Goal: Task Accomplishment & Management: Complete application form

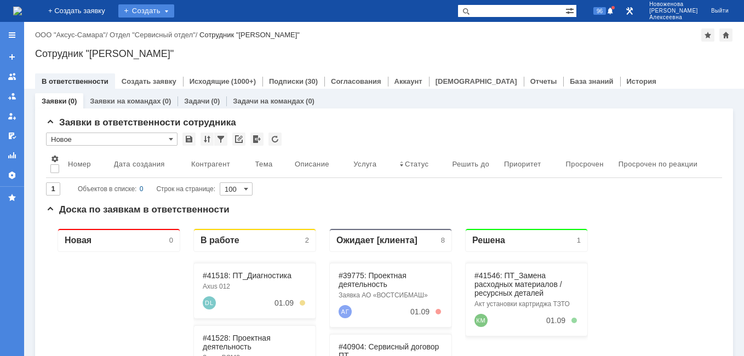
click at [174, 8] on div "Создать" at bounding box center [146, 10] width 56 height 13
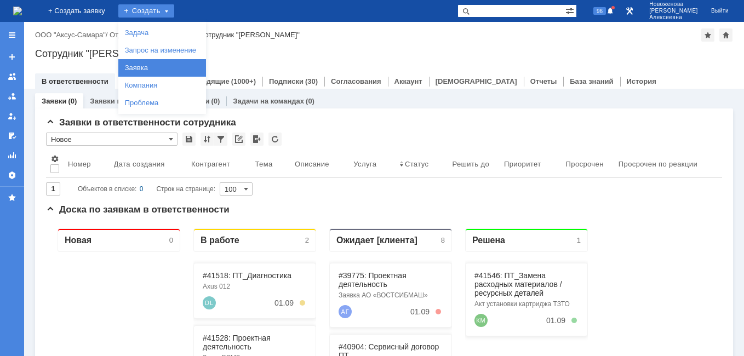
click at [168, 64] on link "Заявка" at bounding box center [162, 67] width 83 height 13
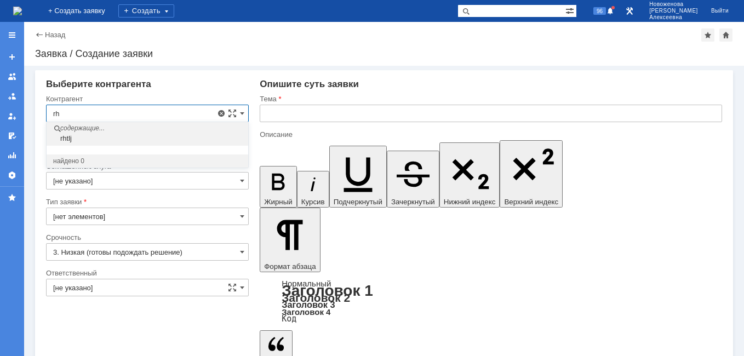
type input "r"
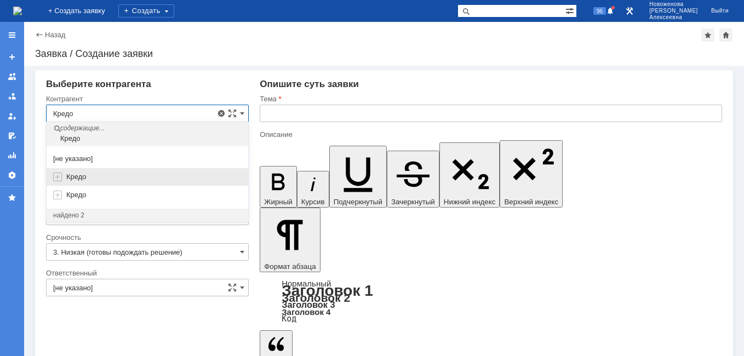
type input "Кредо"
click at [75, 175] on span "Кредо" at bounding box center [76, 177] width 20 height 8
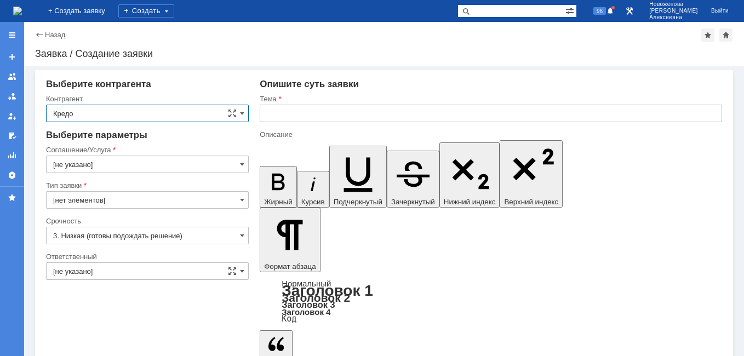
type input "Базовое соглашение"
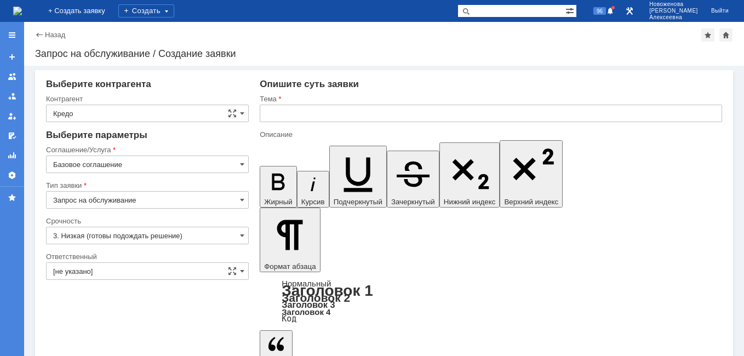
click at [237, 193] on input "Запрос на обслуживание" at bounding box center [147, 200] width 203 height 18
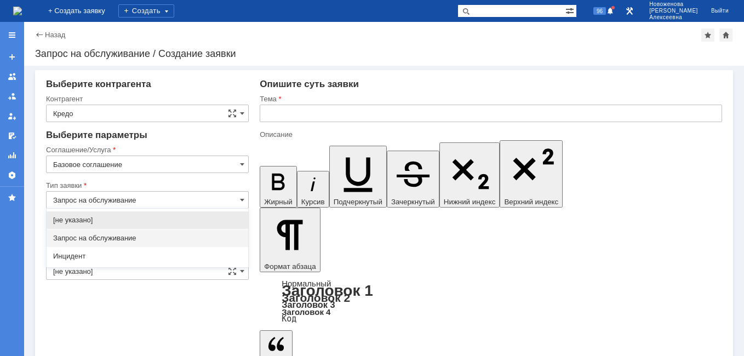
click at [237, 179] on div at bounding box center [147, 177] width 203 height 8
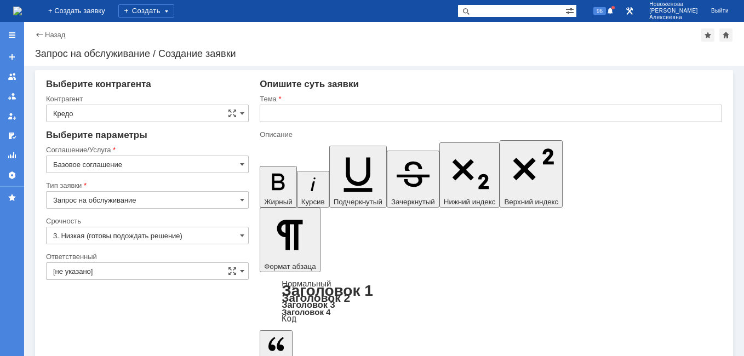
type input "Запрос на обслуживание"
click at [239, 161] on input "Базовое соглашение" at bounding box center [147, 165] width 203 height 18
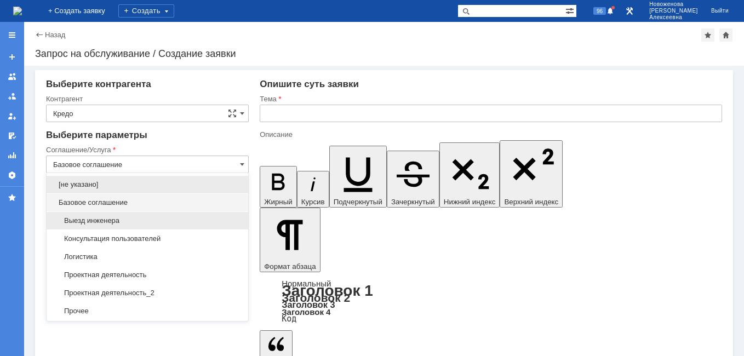
click at [101, 218] on span "Выезд инженера" at bounding box center [147, 220] width 188 height 9
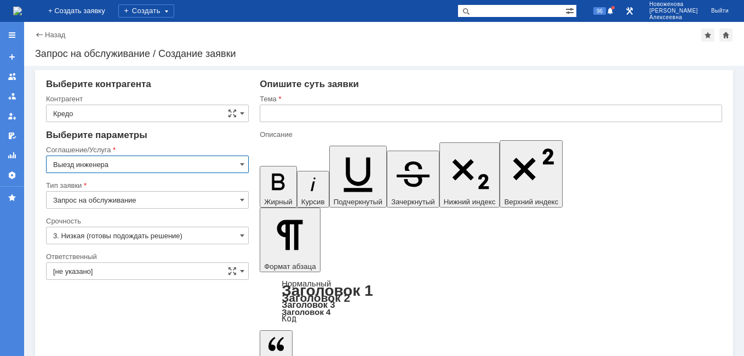
type input "Выезд инженера"
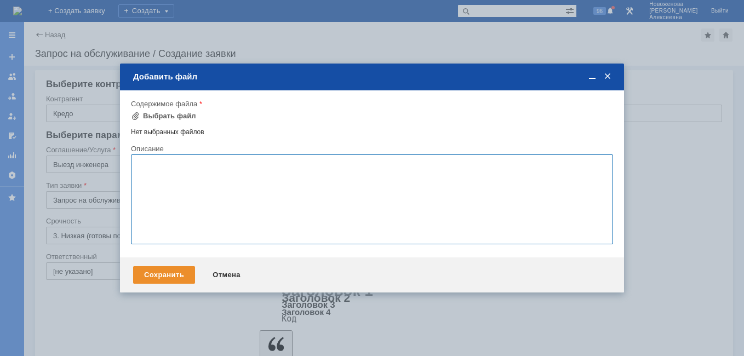
click at [167, 165] on textarea at bounding box center [372, 200] width 482 height 90
click at [609, 77] on span at bounding box center [607, 77] width 11 height 10
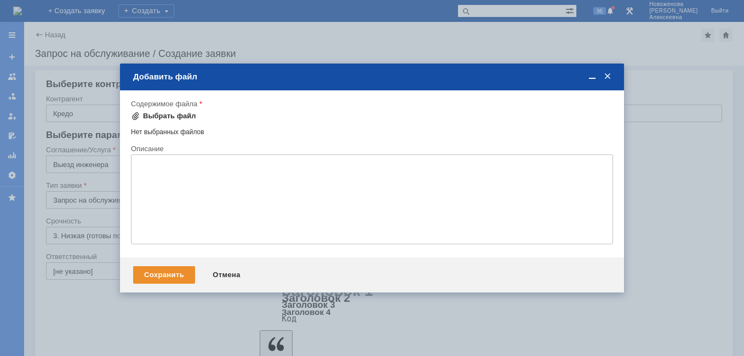
click at [150, 116] on div "Выбрать файл" at bounding box center [169, 116] width 53 height 9
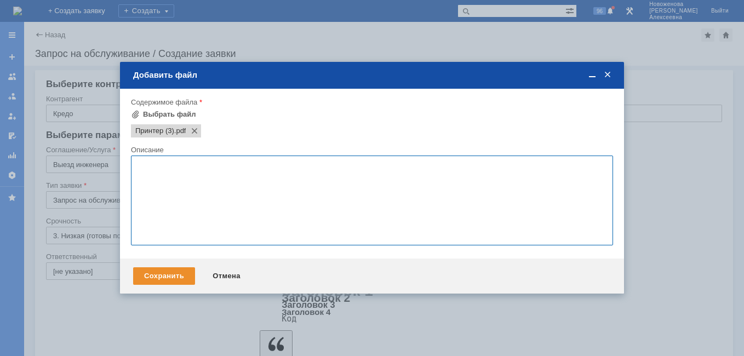
click at [155, 174] on textarea at bounding box center [372, 201] width 482 height 90
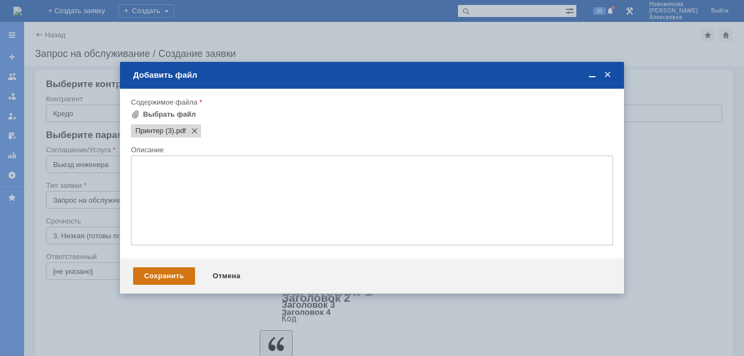
click at [163, 274] on div "Сохранить" at bounding box center [164, 276] width 62 height 18
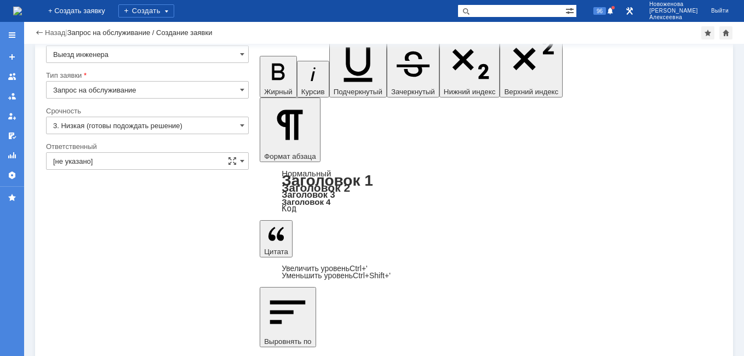
scroll to position [87, 0]
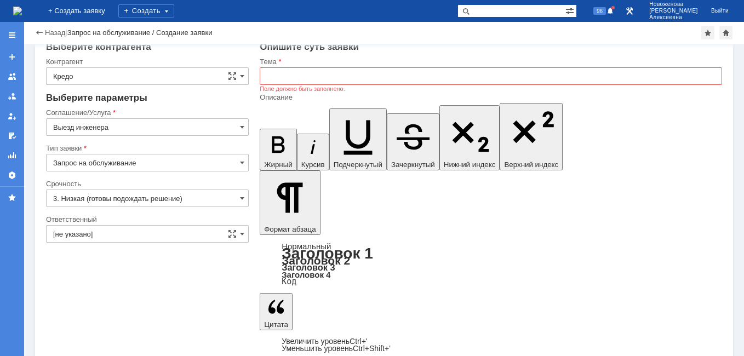
scroll to position [12, 0]
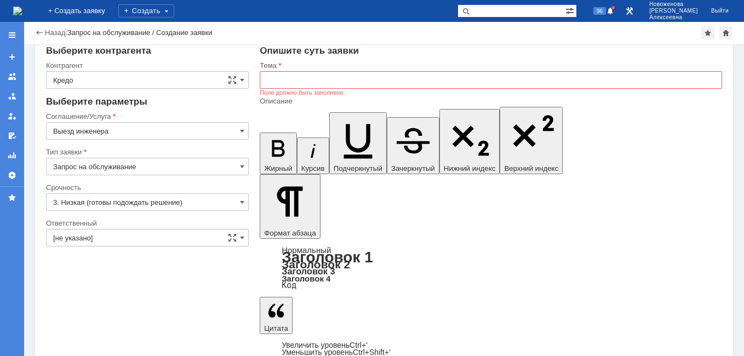
click at [283, 79] on input "text" at bounding box center [491, 80] width 462 height 18
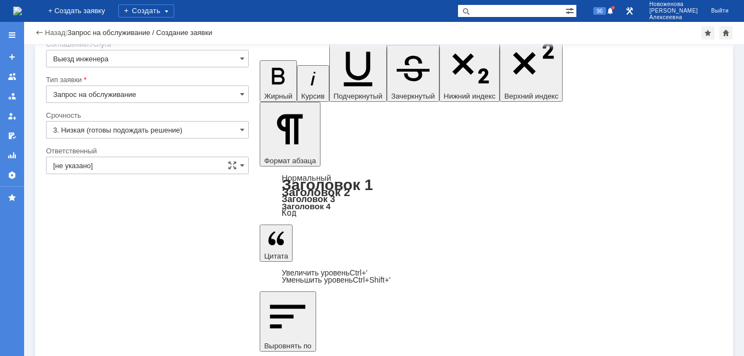
scroll to position [87, 0]
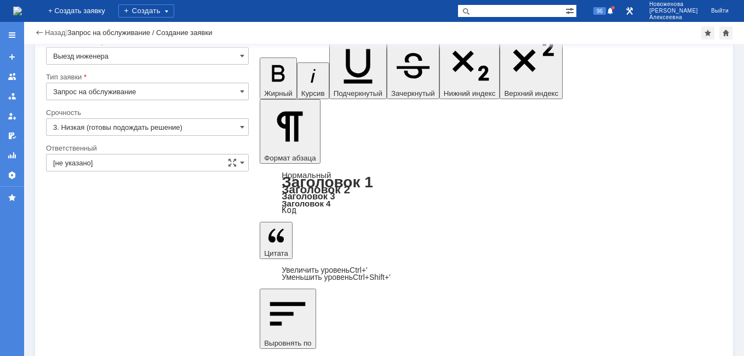
type input "Принтер пачкает при печати"
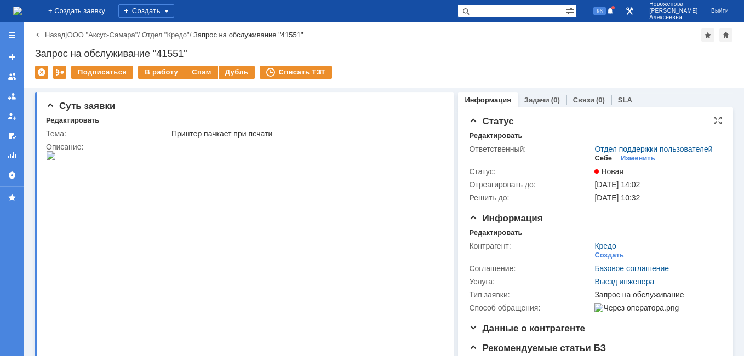
click at [597, 163] on div "Себе" at bounding box center [603, 158] width 18 height 9
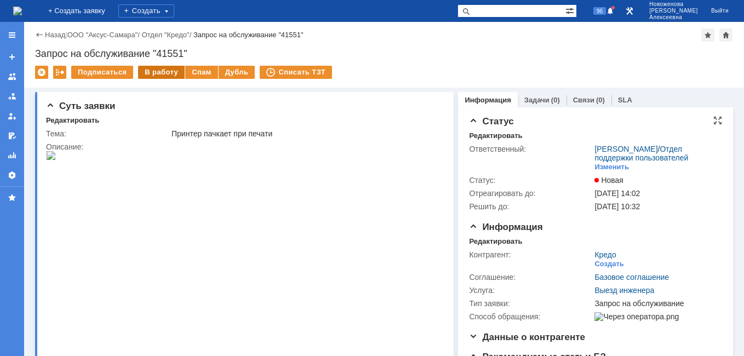
click at [156, 70] on div "В работу" at bounding box center [161, 72] width 47 height 13
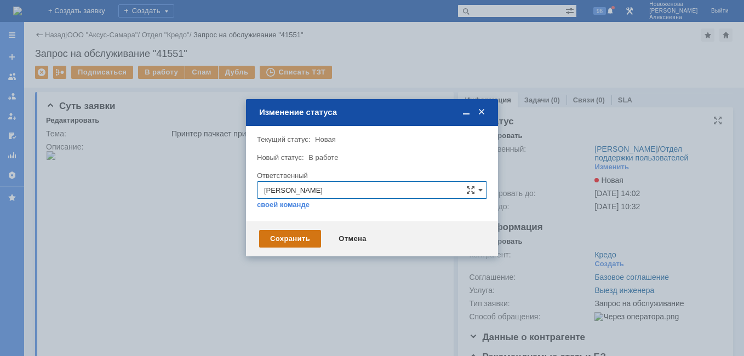
click at [285, 236] on div "Сохранить" at bounding box center [290, 239] width 62 height 18
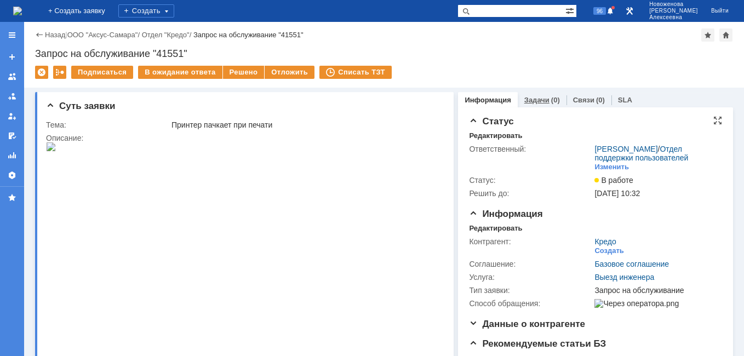
click at [536, 101] on link "Задачи" at bounding box center [536, 100] width 25 height 8
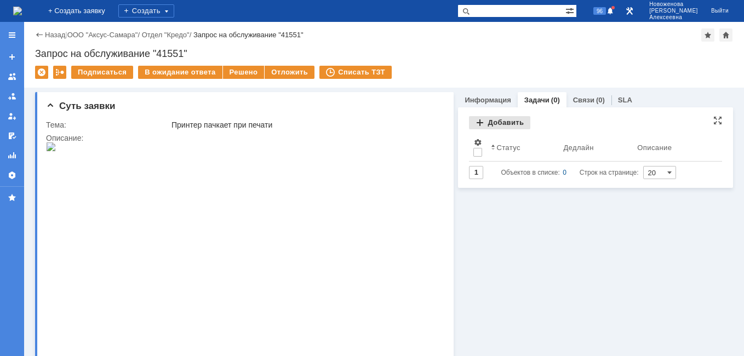
click at [496, 124] on div "Добавить" at bounding box center [499, 122] width 61 height 13
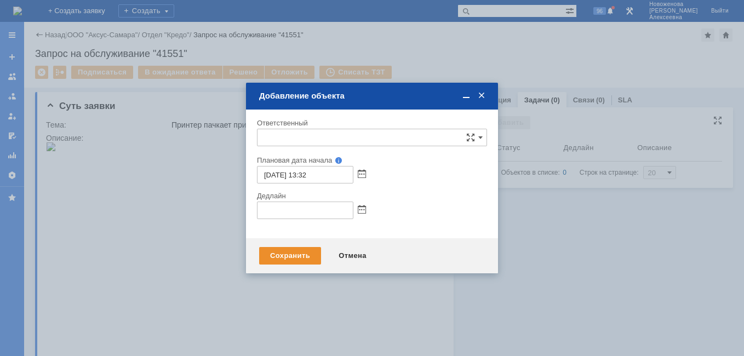
type input "[не указано]"
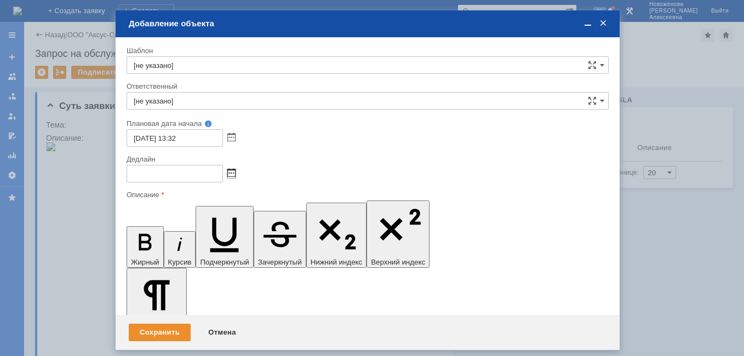
click at [233, 176] on span at bounding box center [231, 173] width 8 height 9
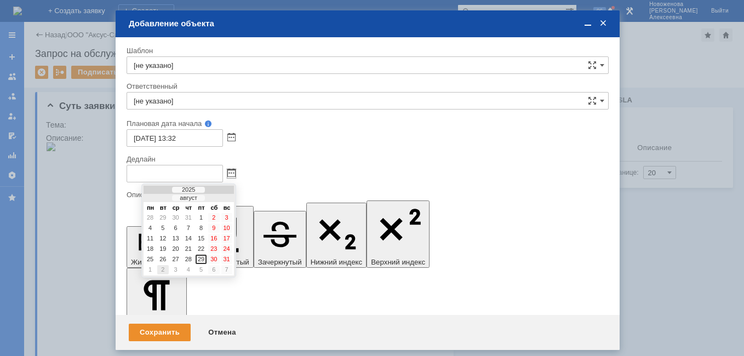
click at [164, 270] on div "2" at bounding box center [162, 269] width 11 height 9
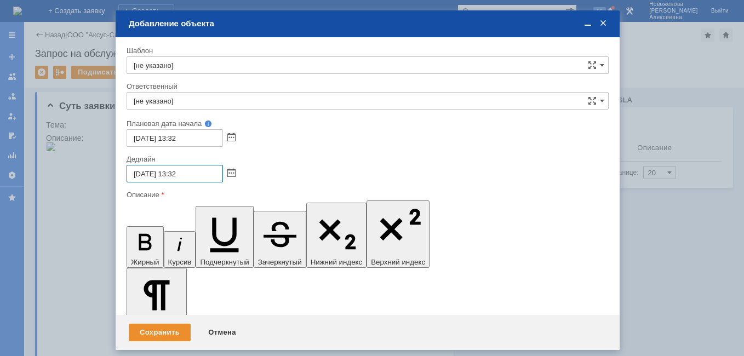
click at [178, 174] on input "02.09.2025 13:32" at bounding box center [175, 174] width 96 height 18
type input "02.09.2025 16:32"
click at [176, 96] on input "[не указано]" at bounding box center [368, 101] width 482 height 18
click at [216, 176] on span "Кубышкин Александр Анатольевич" at bounding box center [368, 180] width 468 height 9
type input "Кубышкин Александр Анатольевич"
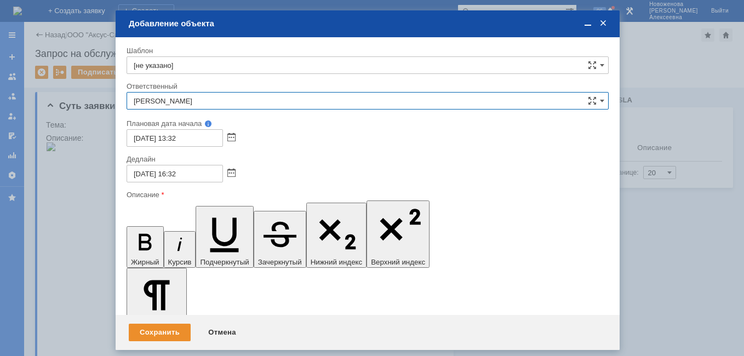
click at [588, 21] on span at bounding box center [587, 24] width 11 height 10
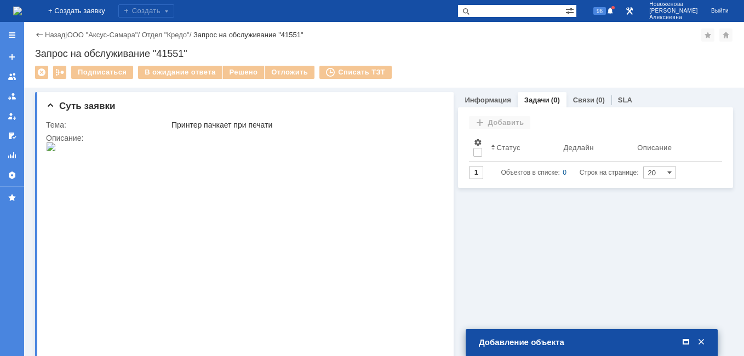
click at [682, 340] on span at bounding box center [685, 343] width 11 height 10
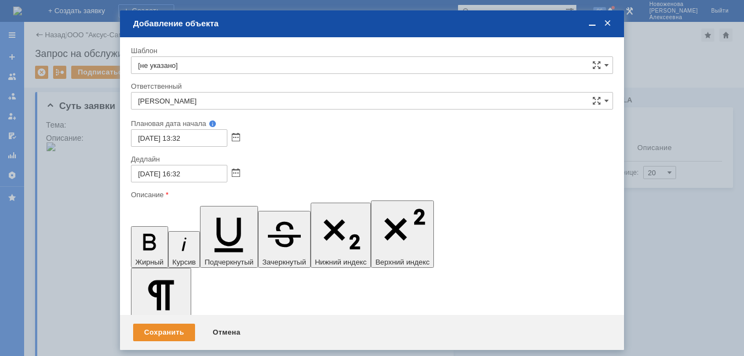
click at [590, 23] on span at bounding box center [592, 24] width 11 height 10
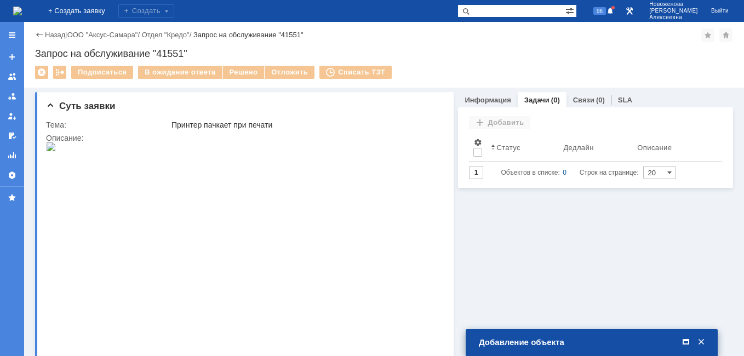
click at [685, 344] on span at bounding box center [685, 343] width 11 height 10
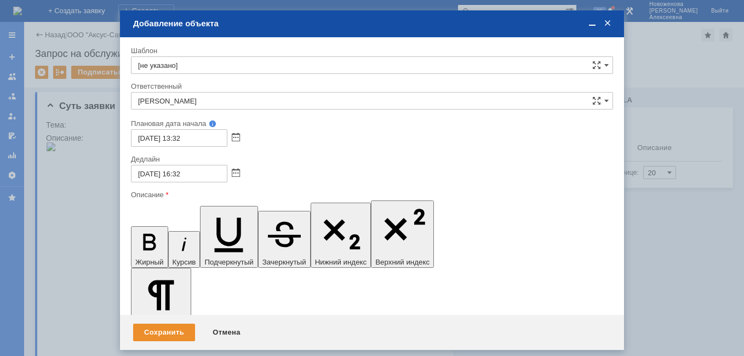
click at [165, 327] on div "Сохранить" at bounding box center [164, 333] width 62 height 18
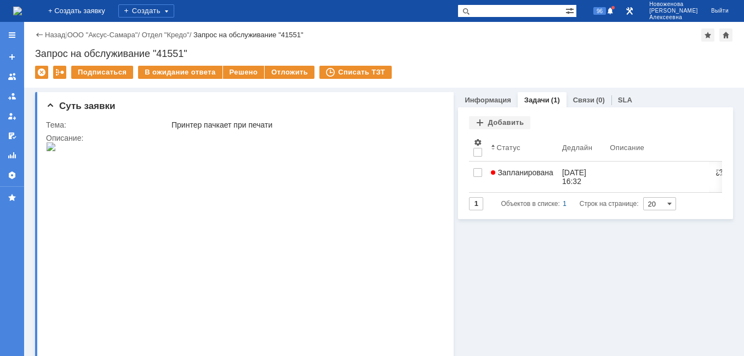
scroll to position [0, 0]
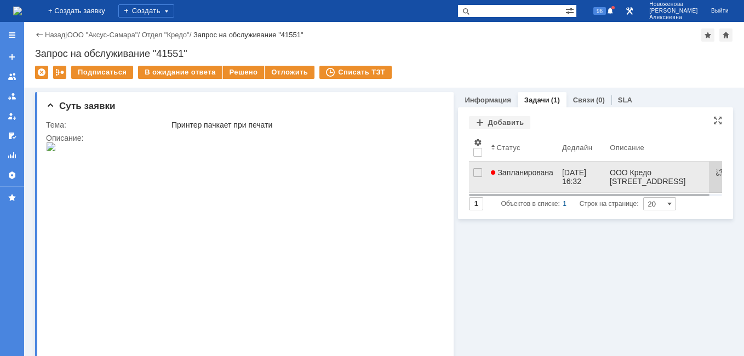
click at [540, 176] on span "Запланирована" at bounding box center [522, 172] width 62 height 9
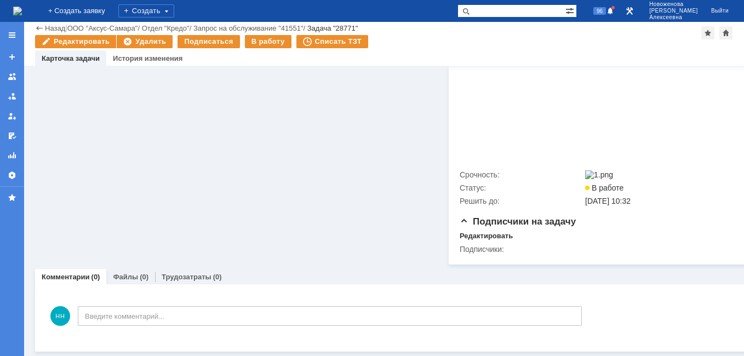
click at [130, 273] on link "Файлы" at bounding box center [125, 277] width 25 height 8
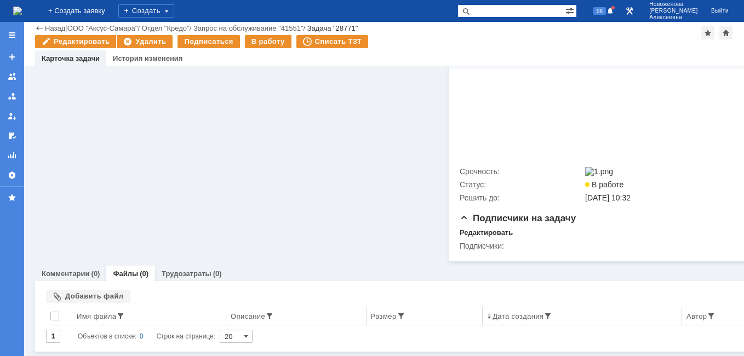
scroll to position [290, 0]
click at [93, 290] on div "Добавить файл" at bounding box center [88, 296] width 84 height 13
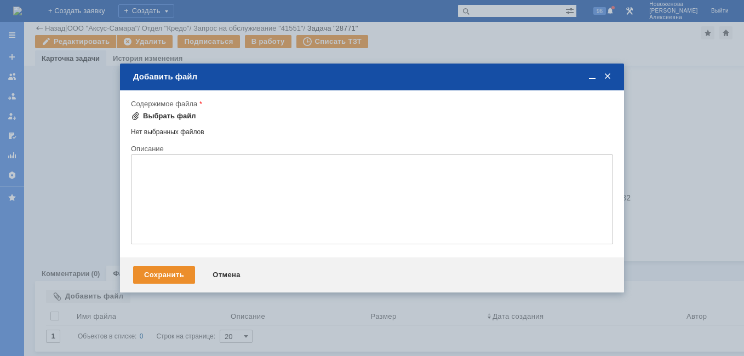
click at [161, 118] on div "Выбрать файл" at bounding box center [169, 116] width 53 height 9
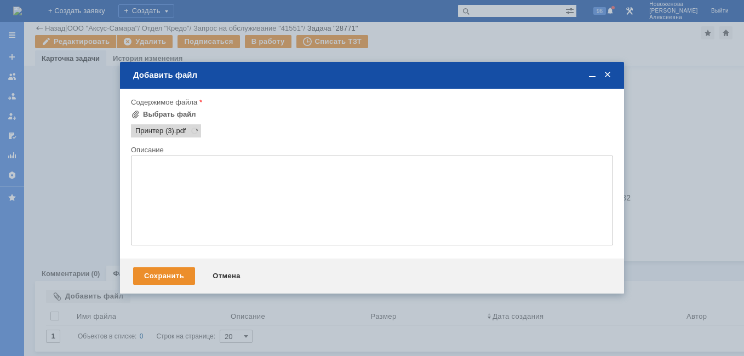
scroll to position [0, 0]
click at [169, 280] on div "Сохранить" at bounding box center [164, 276] width 62 height 18
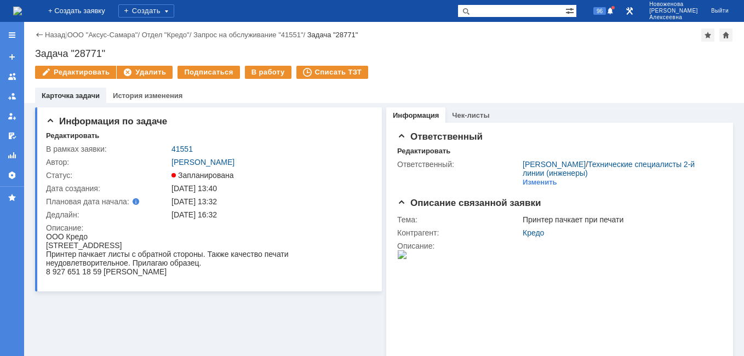
click at [22, 12] on img at bounding box center [17, 11] width 9 height 9
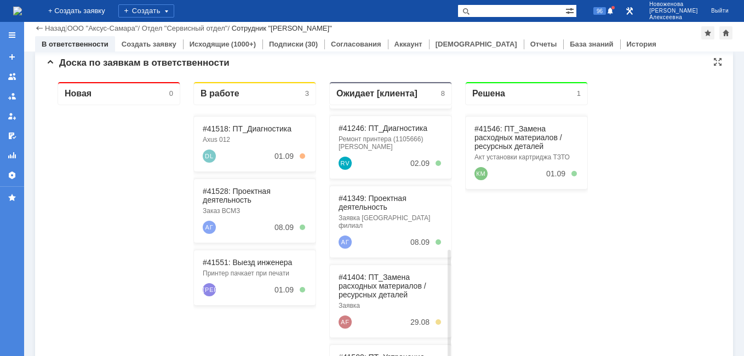
scroll to position [225, 0]
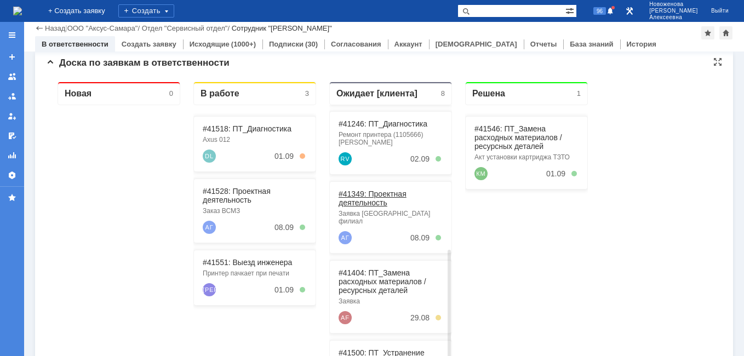
click at [372, 196] on link "#41349: Проектная деятельность" at bounding box center [373, 199] width 68 height 18
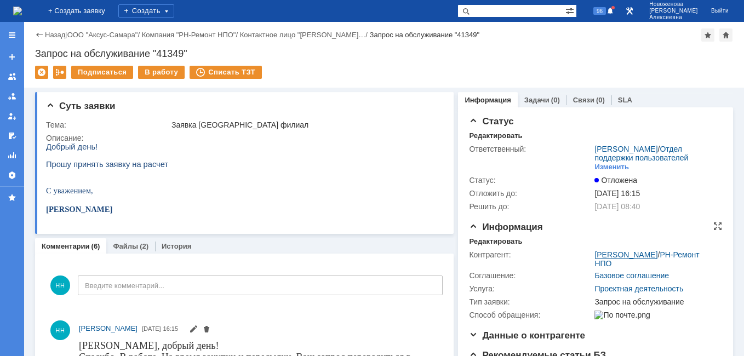
click at [631, 259] on link "Абрамова Галина Викторовна" at bounding box center [625, 254] width 63 height 9
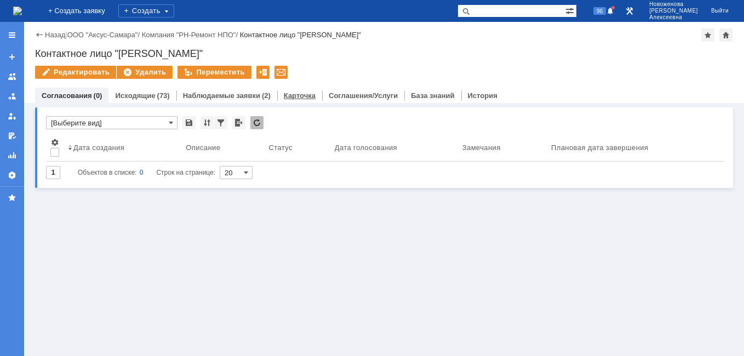
click at [291, 93] on link "Карточка" at bounding box center [300, 95] width 32 height 8
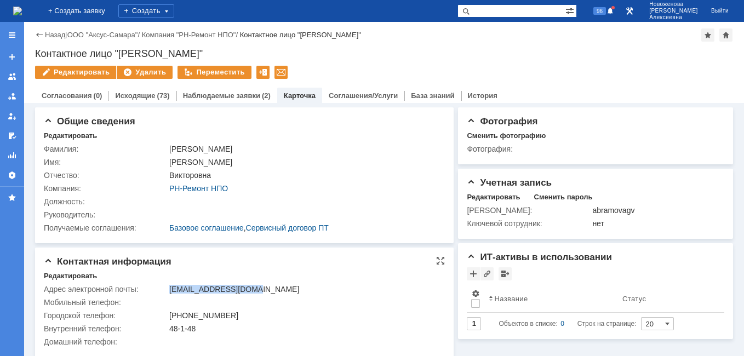
drag, startPoint x: 254, startPoint y: 288, endPoint x: 168, endPoint y: 290, distance: 86.6
click at [168, 290] on td "abramovagv@rn-npo.ru" at bounding box center [304, 289] width 274 height 13
drag, startPoint x: 168, startPoint y: 290, endPoint x: 185, endPoint y: 287, distance: 17.3
copy div "abramovagv@rn-npo.ru"
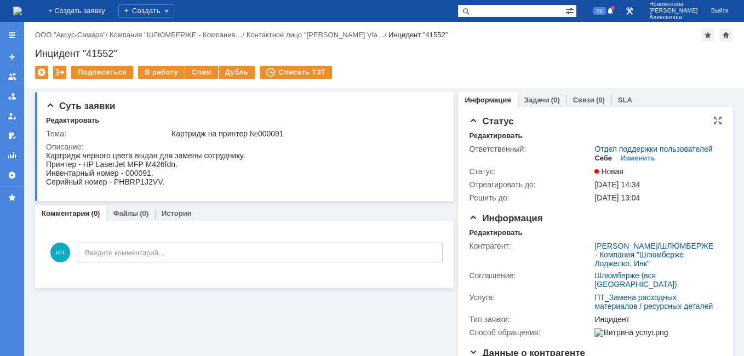
click at [599, 163] on div "Себе" at bounding box center [603, 158] width 18 height 9
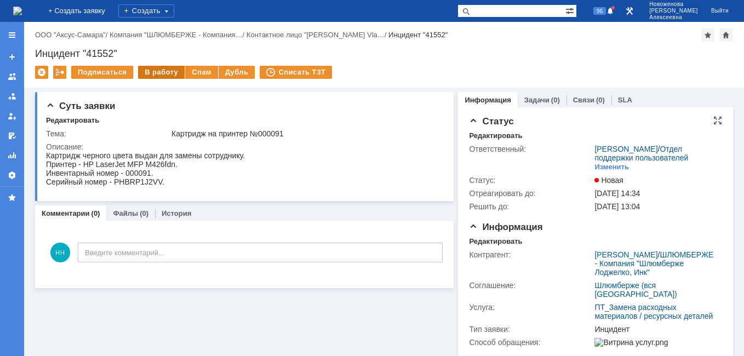
click at [154, 70] on div "В работу" at bounding box center [161, 72] width 47 height 13
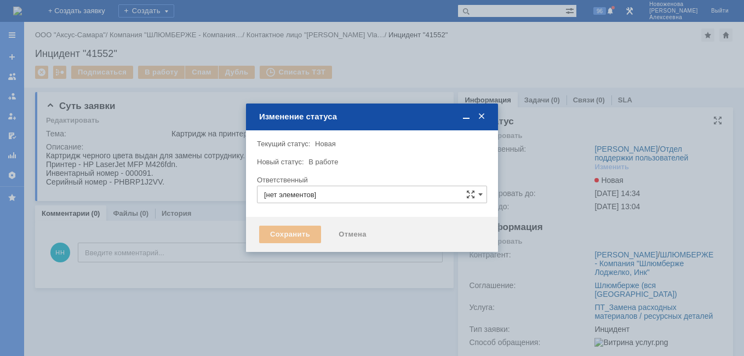
type input "[PERSON_NAME]"
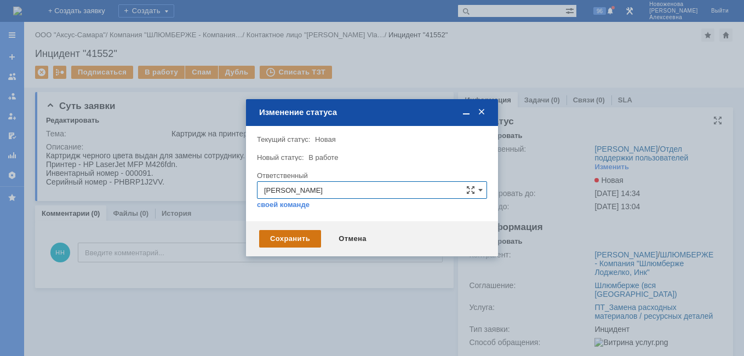
click at [293, 236] on div "Сохранить" at bounding box center [290, 239] width 62 height 18
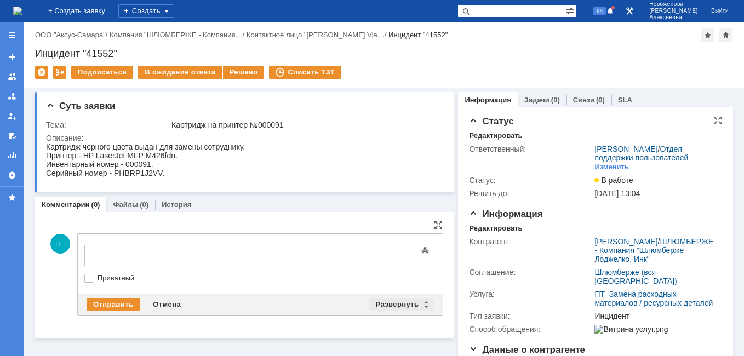
click at [422, 304] on div "Развернуть" at bounding box center [401, 304] width 65 height 13
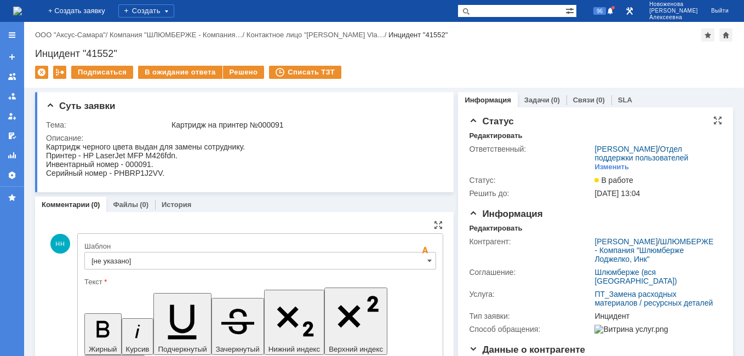
click at [419, 256] on input "[не указано]" at bounding box center [260, 261] width 352 height 18
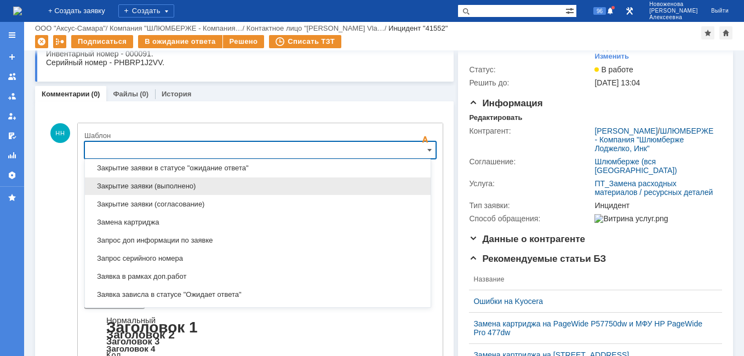
scroll to position [486, 0]
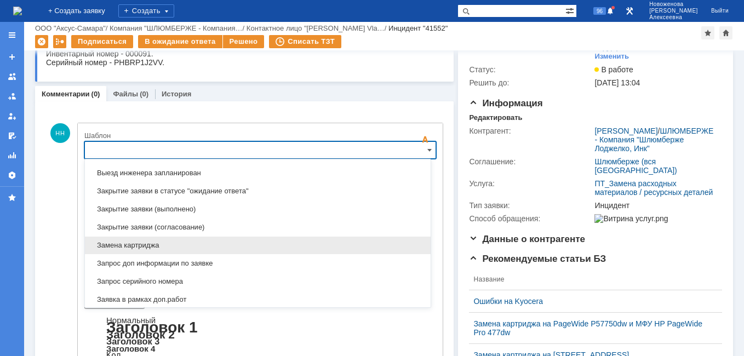
click at [147, 243] on span "Замена картриджа" at bounding box center [257, 245] width 333 height 9
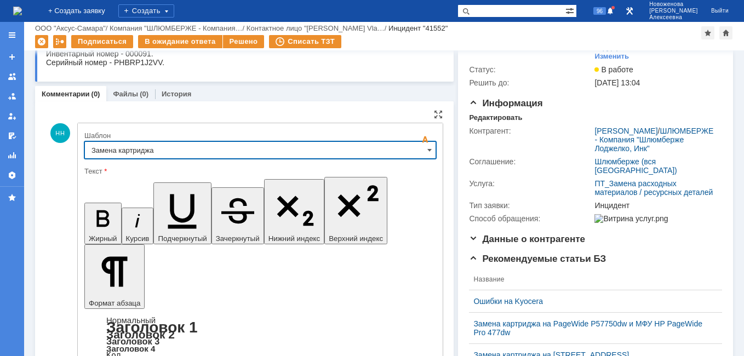
type input "Замена картриджа"
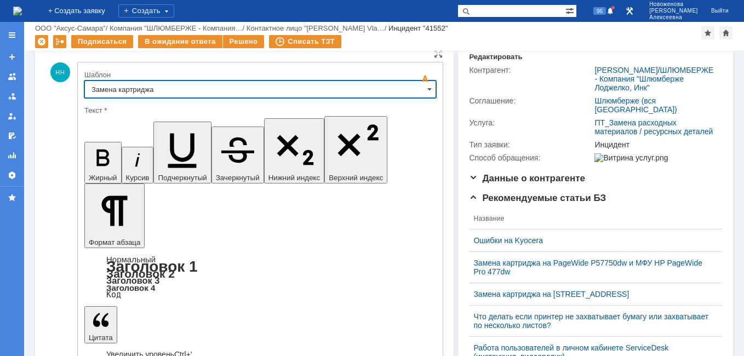
scroll to position [183, 0]
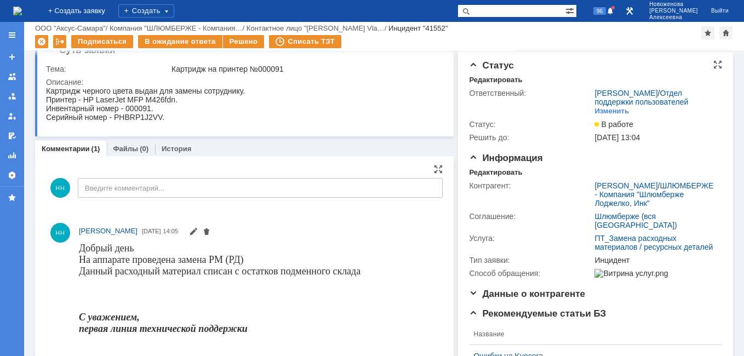
scroll to position [0, 0]
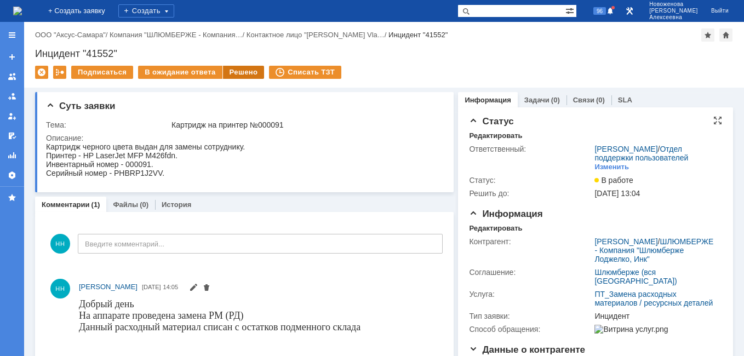
click at [233, 71] on div "Решено" at bounding box center [244, 72] width 42 height 13
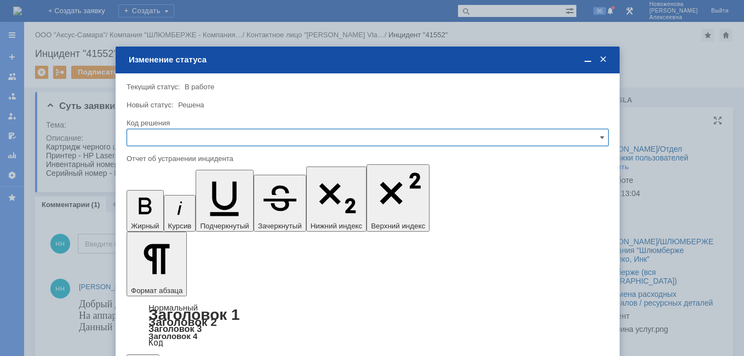
drag, startPoint x: 596, startPoint y: 136, endPoint x: 552, endPoint y: 145, distance: 45.3
click at [594, 136] on input "text" at bounding box center [368, 138] width 482 height 18
click at [152, 214] on span "Решено" at bounding box center [368, 212] width 468 height 9
type input "Решено"
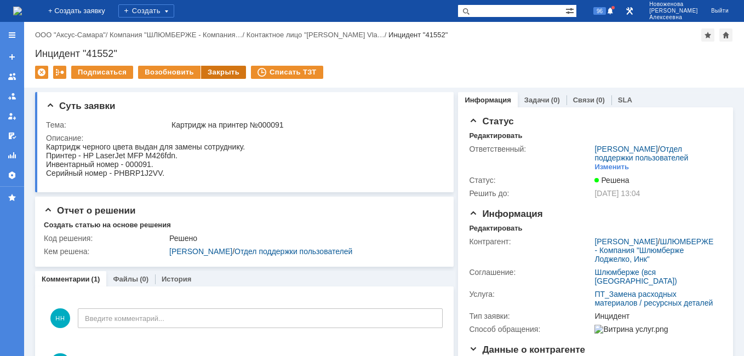
click at [213, 73] on div "Закрыть" at bounding box center [223, 72] width 45 height 13
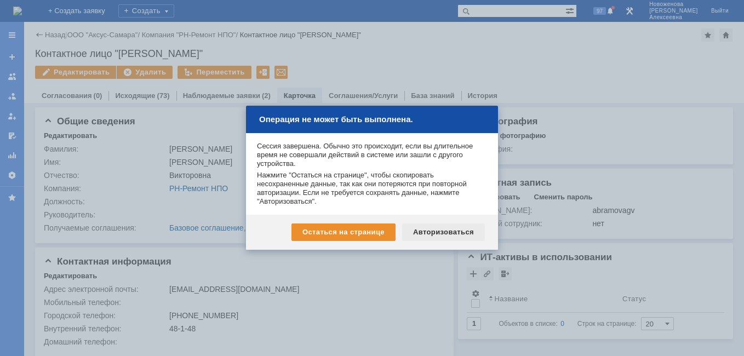
click at [448, 231] on div "Авторизоваться" at bounding box center [443, 233] width 83 height 18
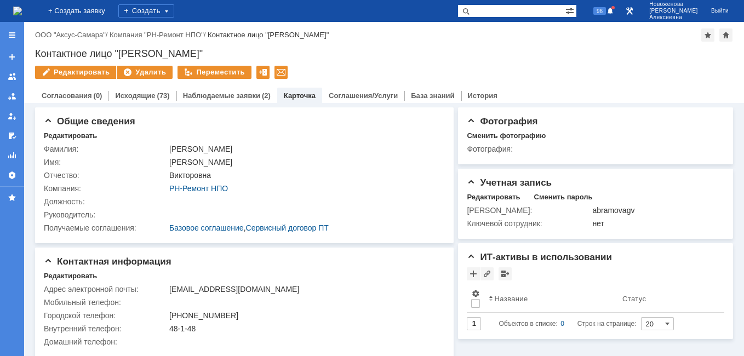
click at [22, 13] on img at bounding box center [17, 11] width 9 height 9
